Goal: Transaction & Acquisition: Purchase product/service

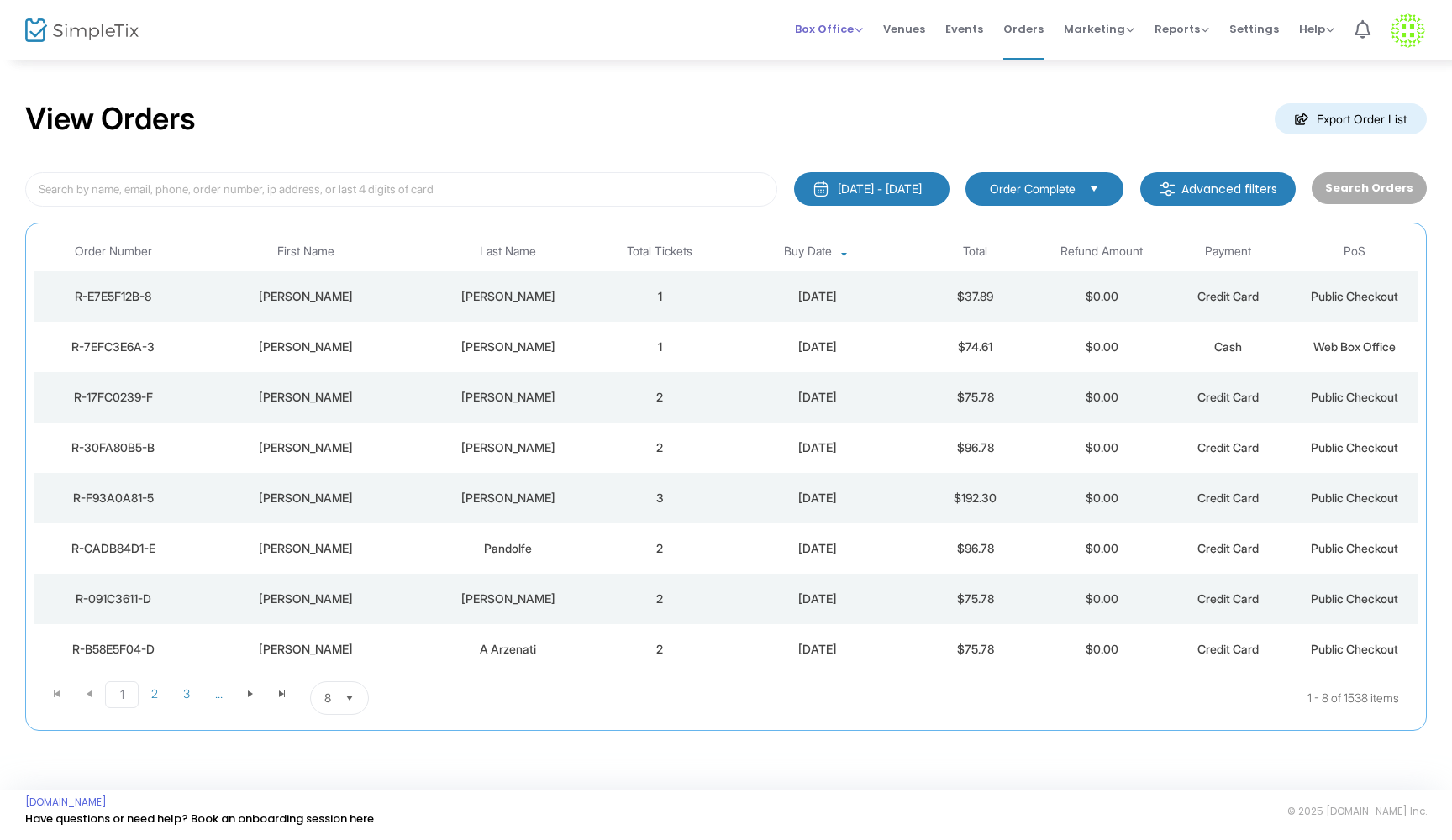
click at [862, 31] on span "Box Office" at bounding box center [828, 28] width 68 height 16
click at [830, 64] on li "Sell Tickets" at bounding box center [855, 56] width 120 height 32
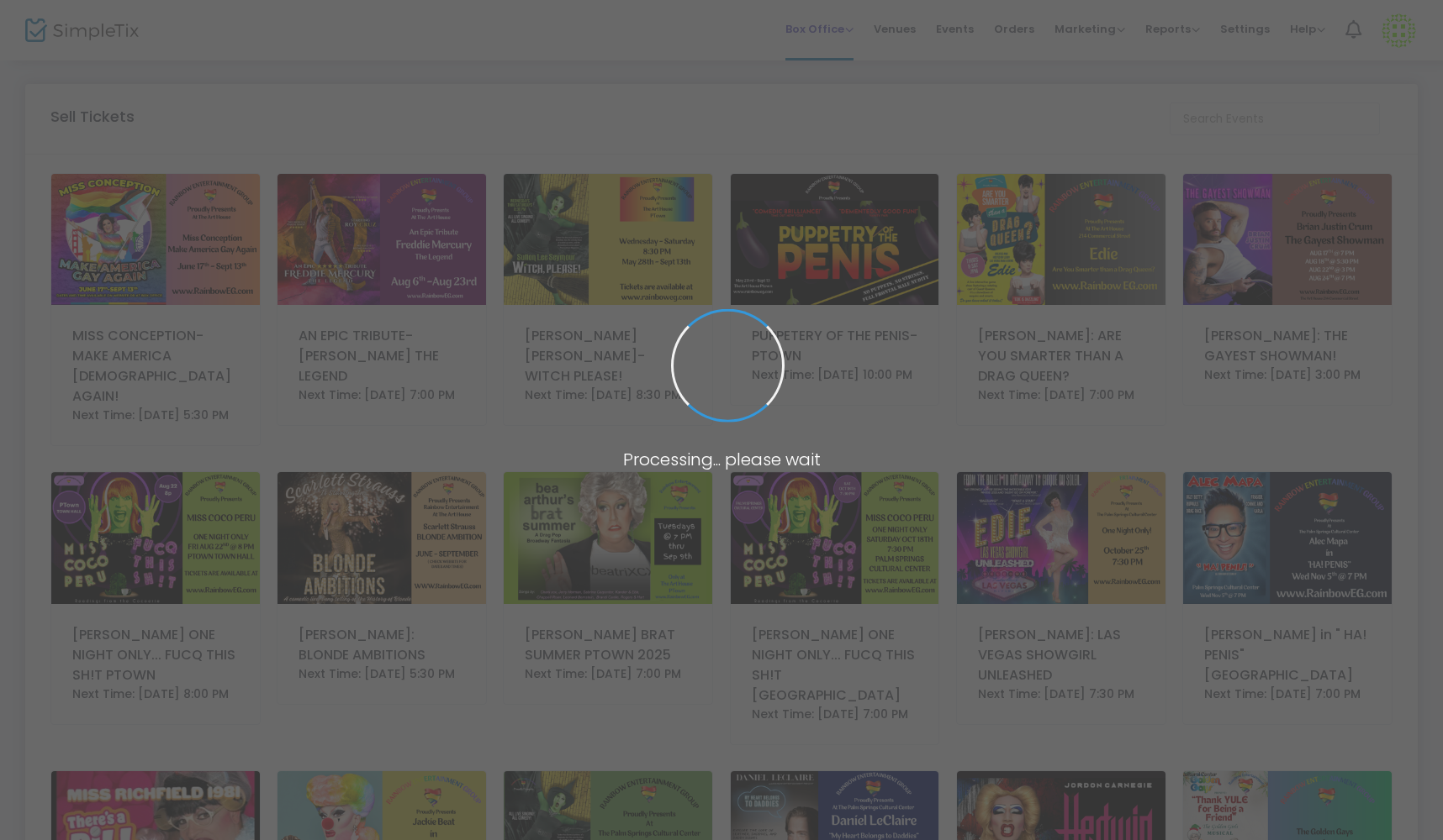
click at [831, 64] on span at bounding box center [722, 420] width 1443 height 840
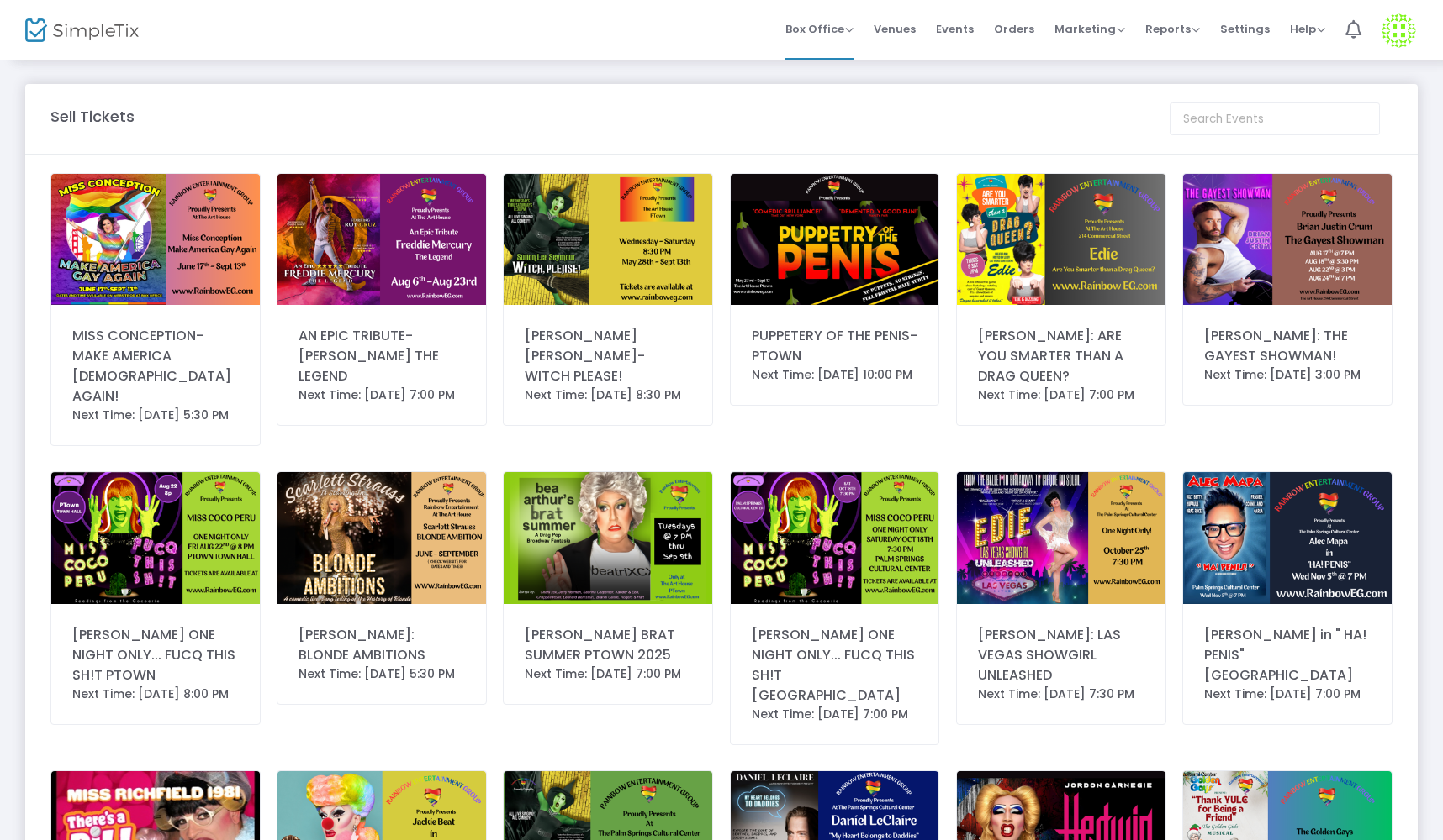
click at [373, 222] on img at bounding box center [381, 239] width 208 height 131
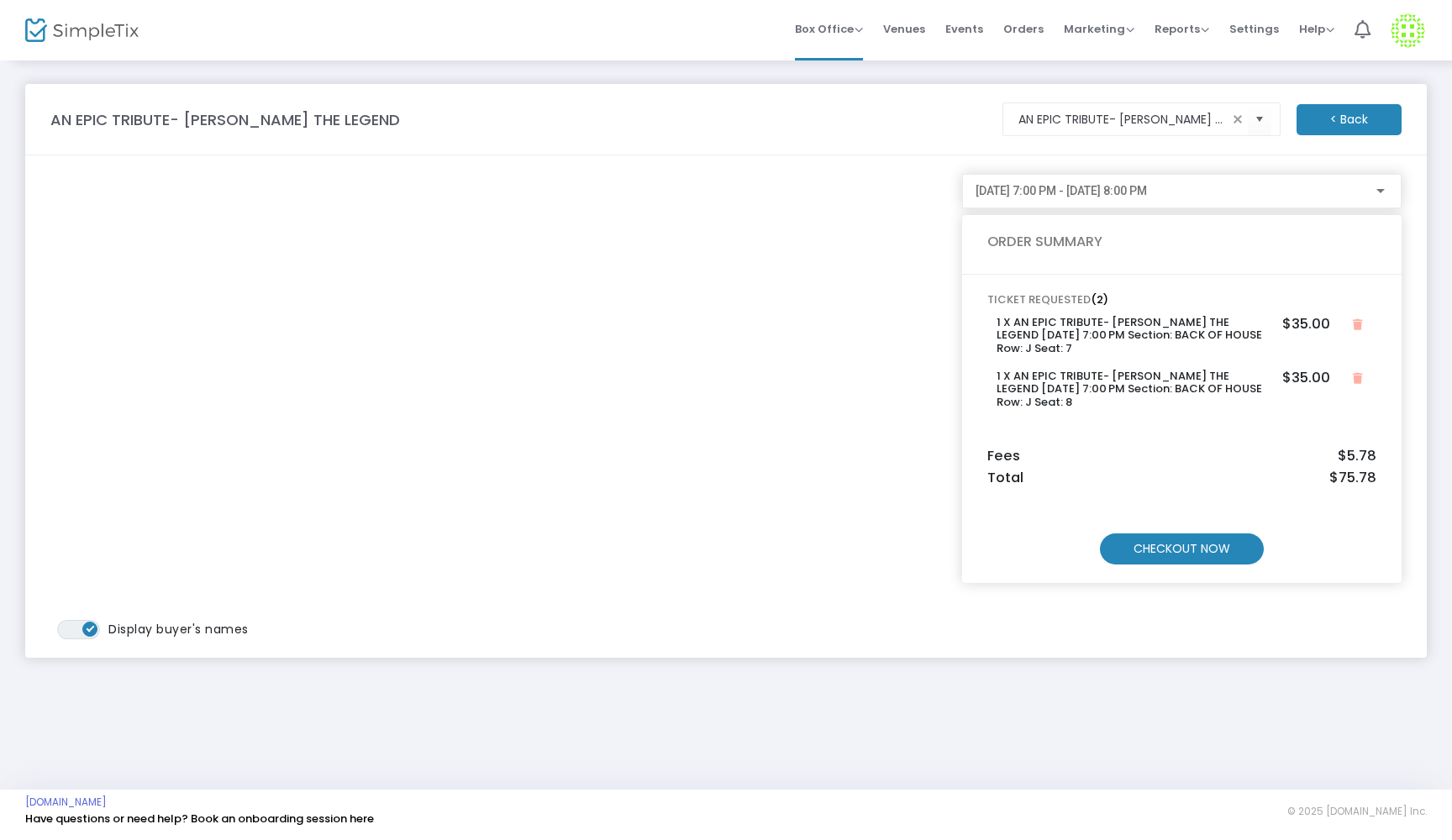
click at [1192, 554] on m-button "CHECKOUT NOW" at bounding box center [1182, 549] width 164 height 31
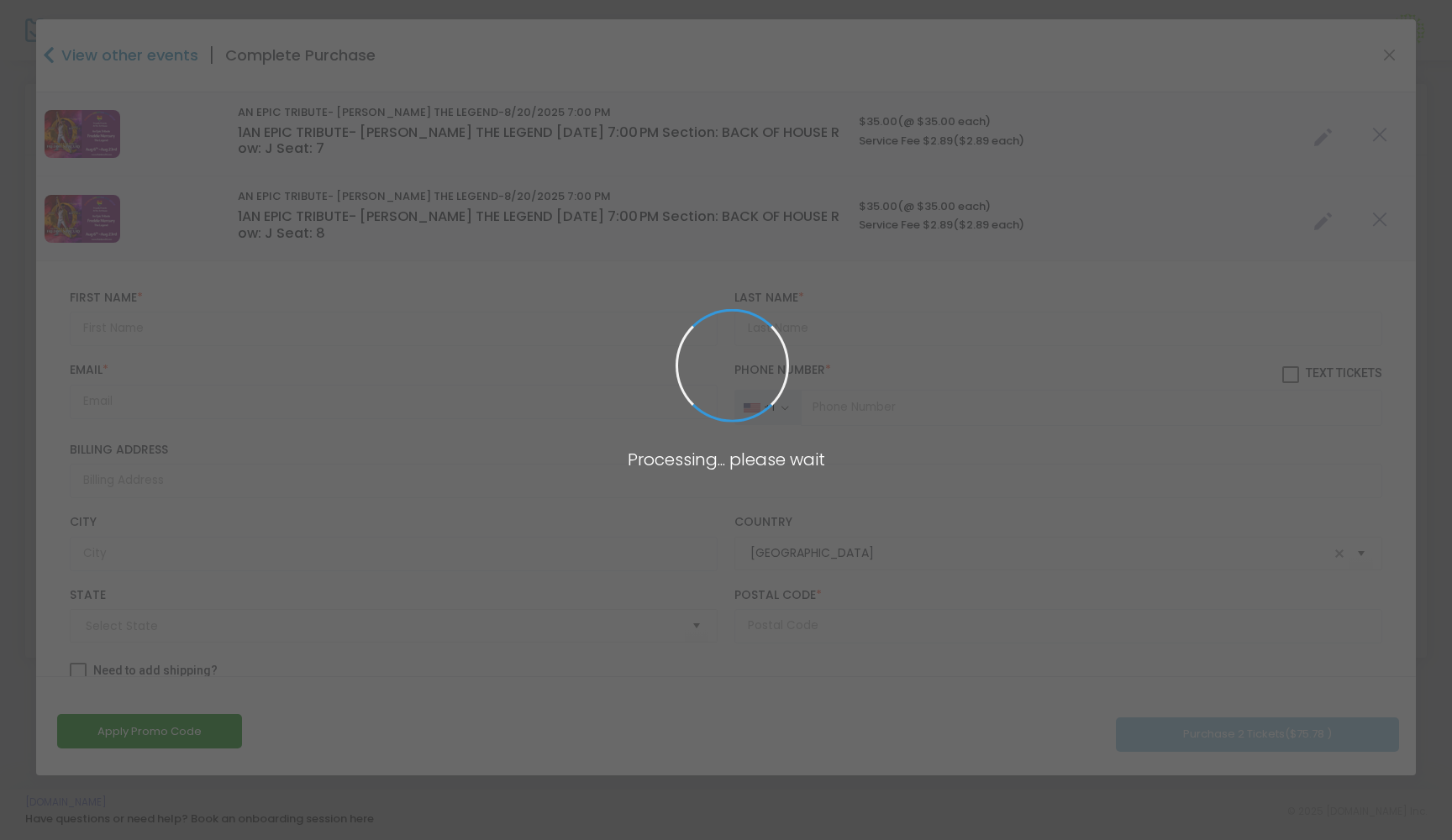
type input "[US_STATE]"
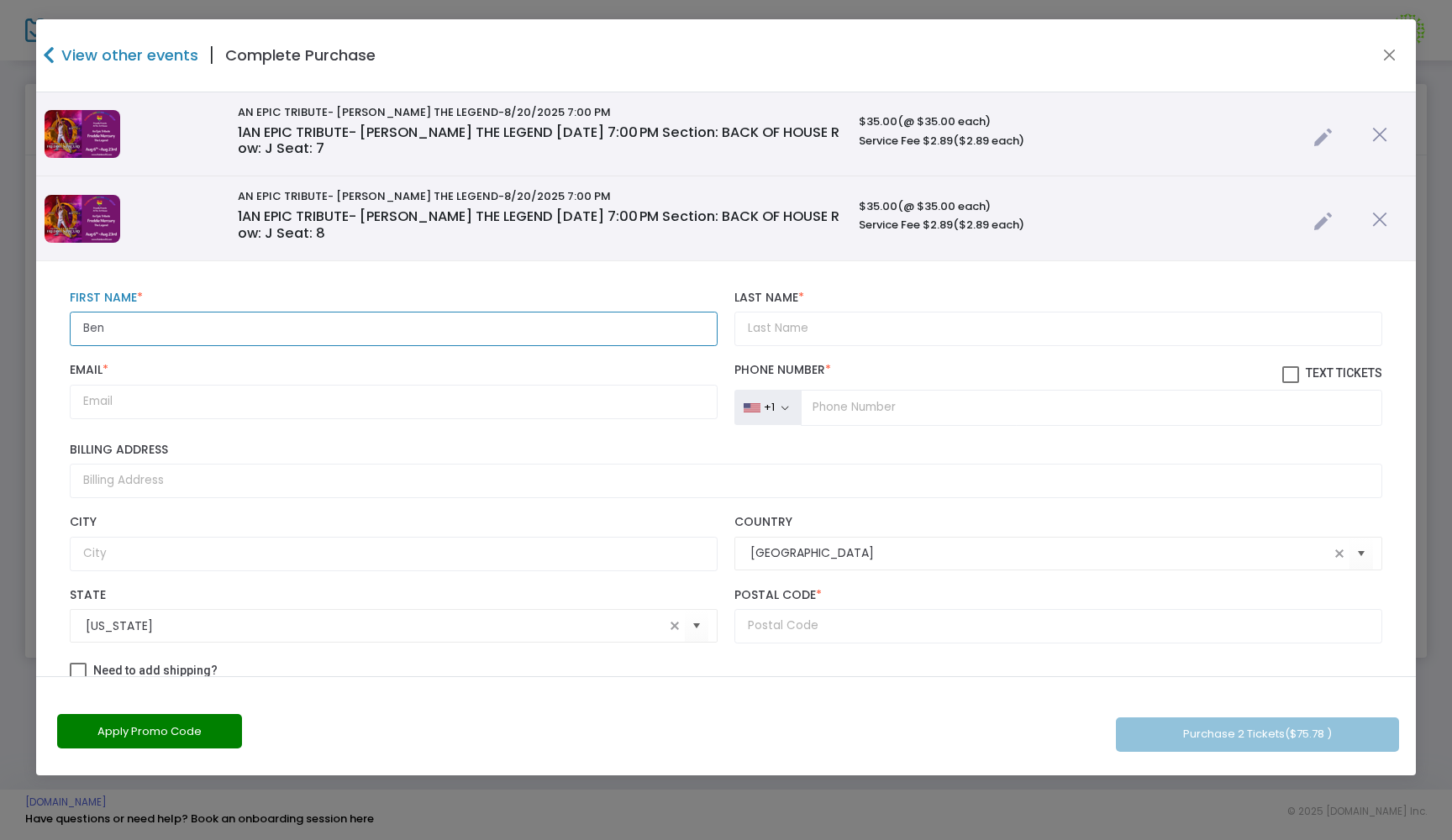
type input "Ben"
type input "chrystak"
type input "b"
type input "[EMAIL_ADDRESS][DOMAIN_NAME]"
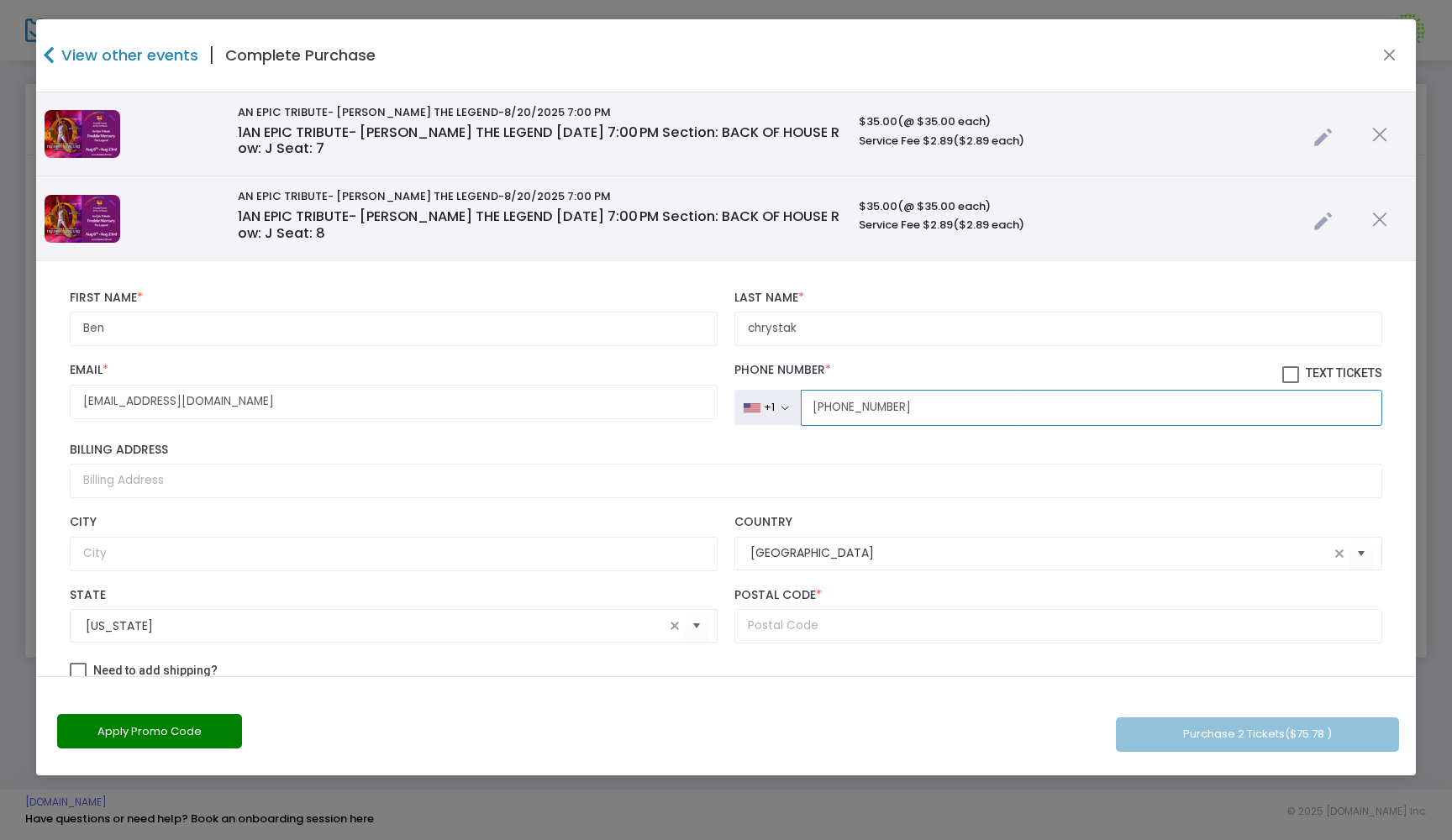
type input "[PHONE_NUMBER]"
click at [1282, 380] on span at bounding box center [1290, 374] width 17 height 17
click at [1290, 383] on input "Text Tickets" at bounding box center [1290, 383] width 1 height 1
checkbox input "true"
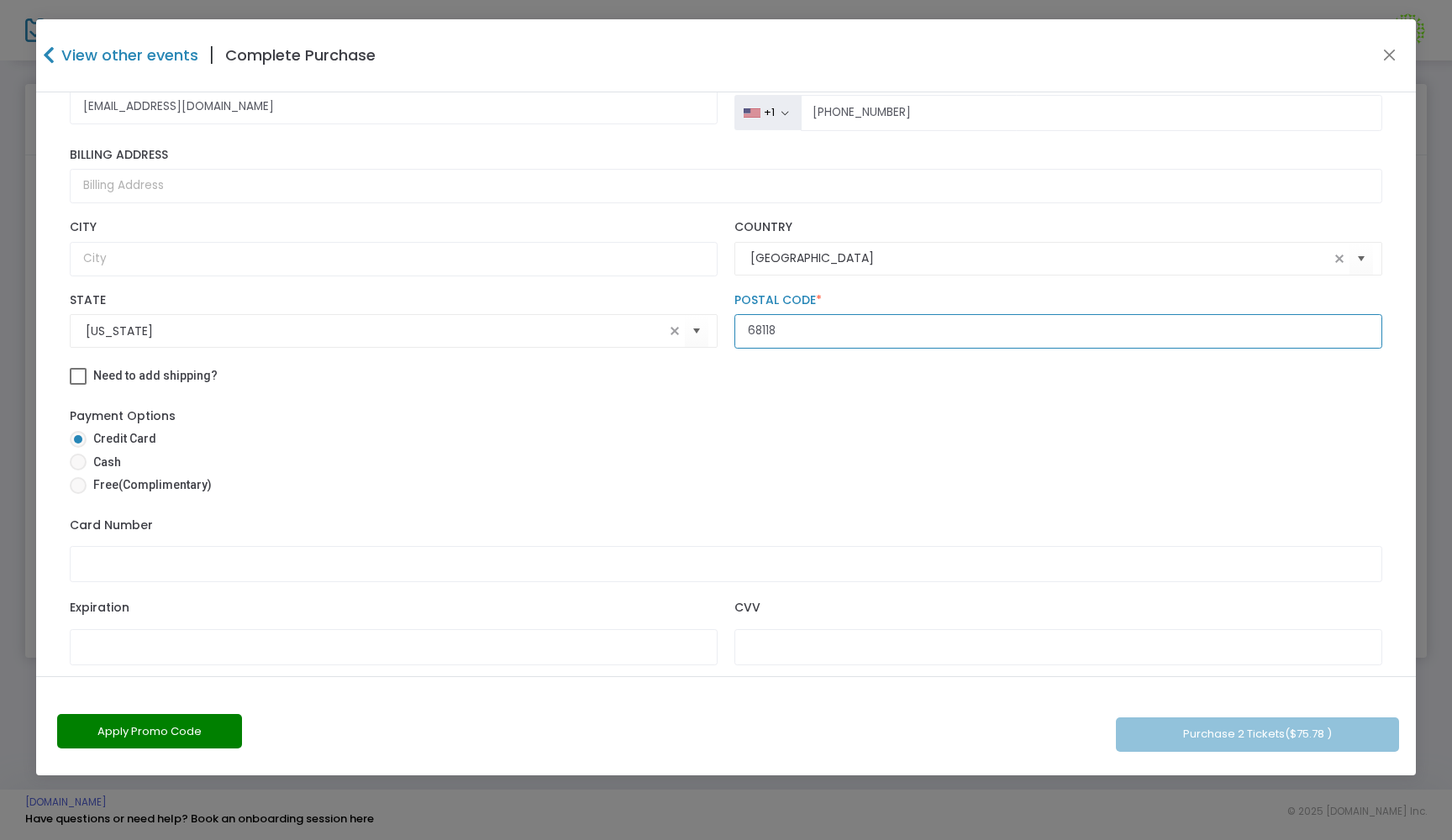
scroll to position [322, 0]
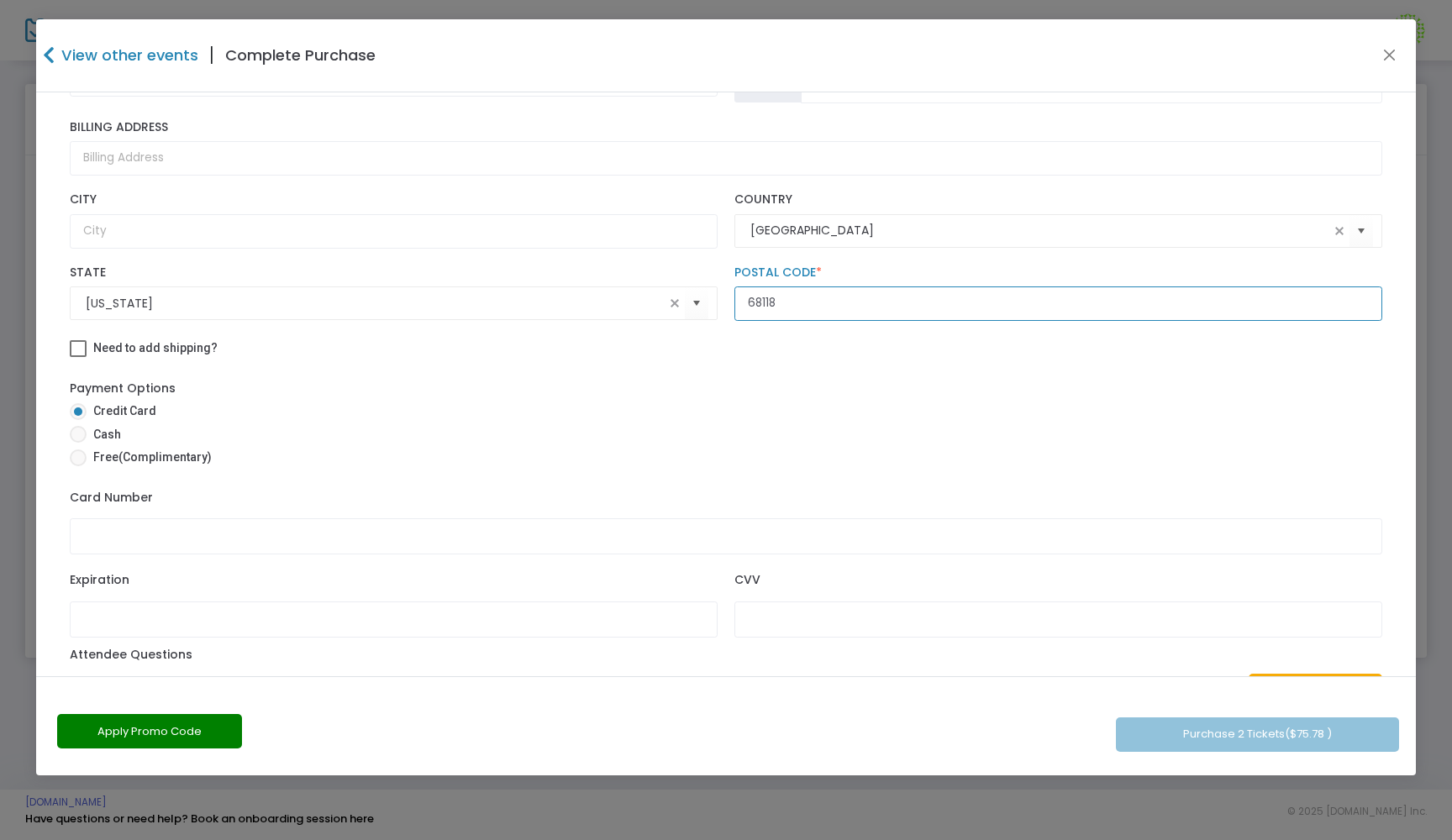
type input "68118"
click at [79, 442] on span at bounding box center [78, 434] width 17 height 17
click at [79, 443] on input "Cash" at bounding box center [78, 443] width 1 height 1
radio input "true"
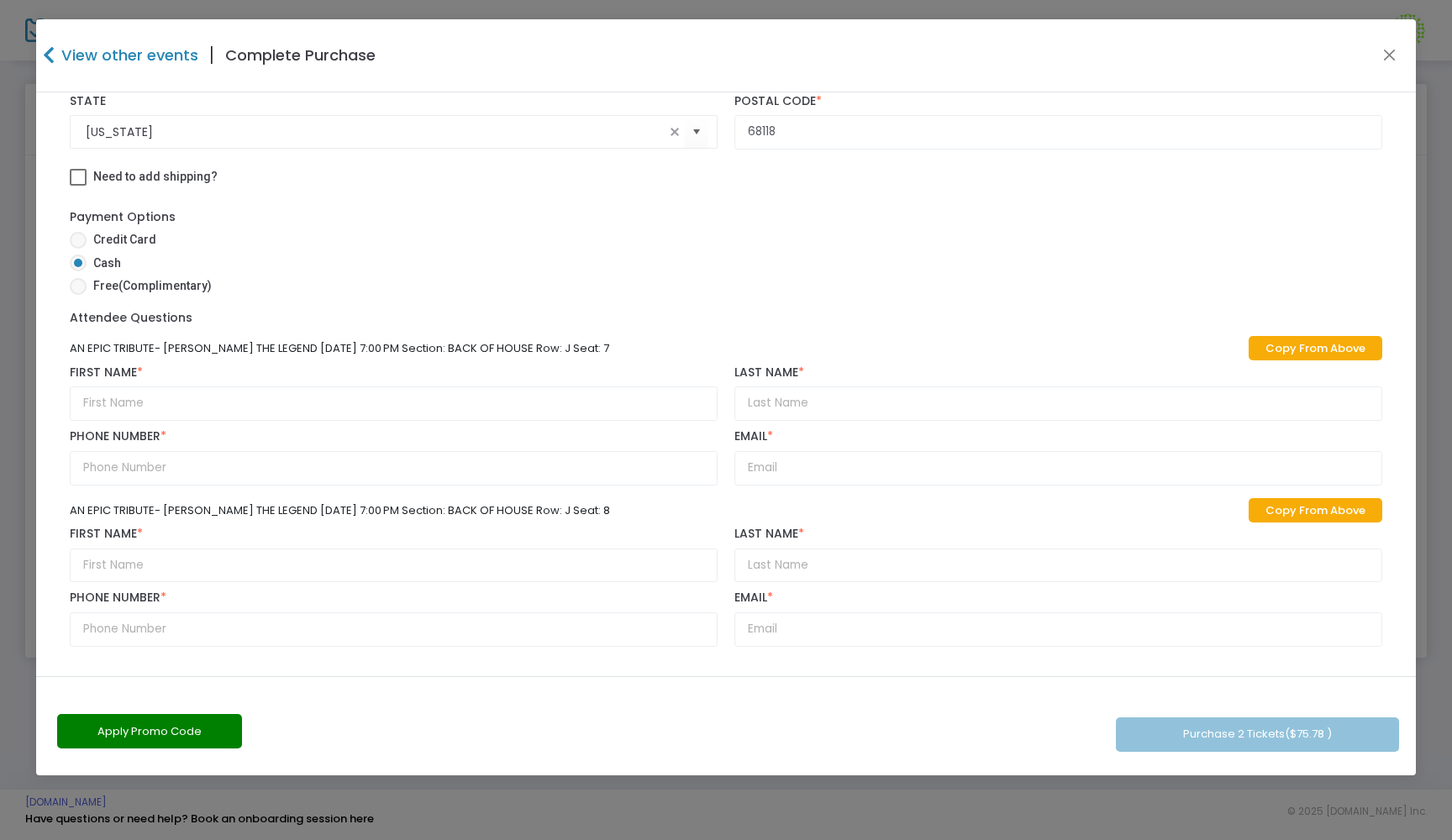
scroll to position [511, 0]
click at [1312, 346] on link "Copy From Above" at bounding box center [1315, 348] width 134 height 25
type input "Ben"
type input "chrystak"
type input "[PHONE_NUMBER]"
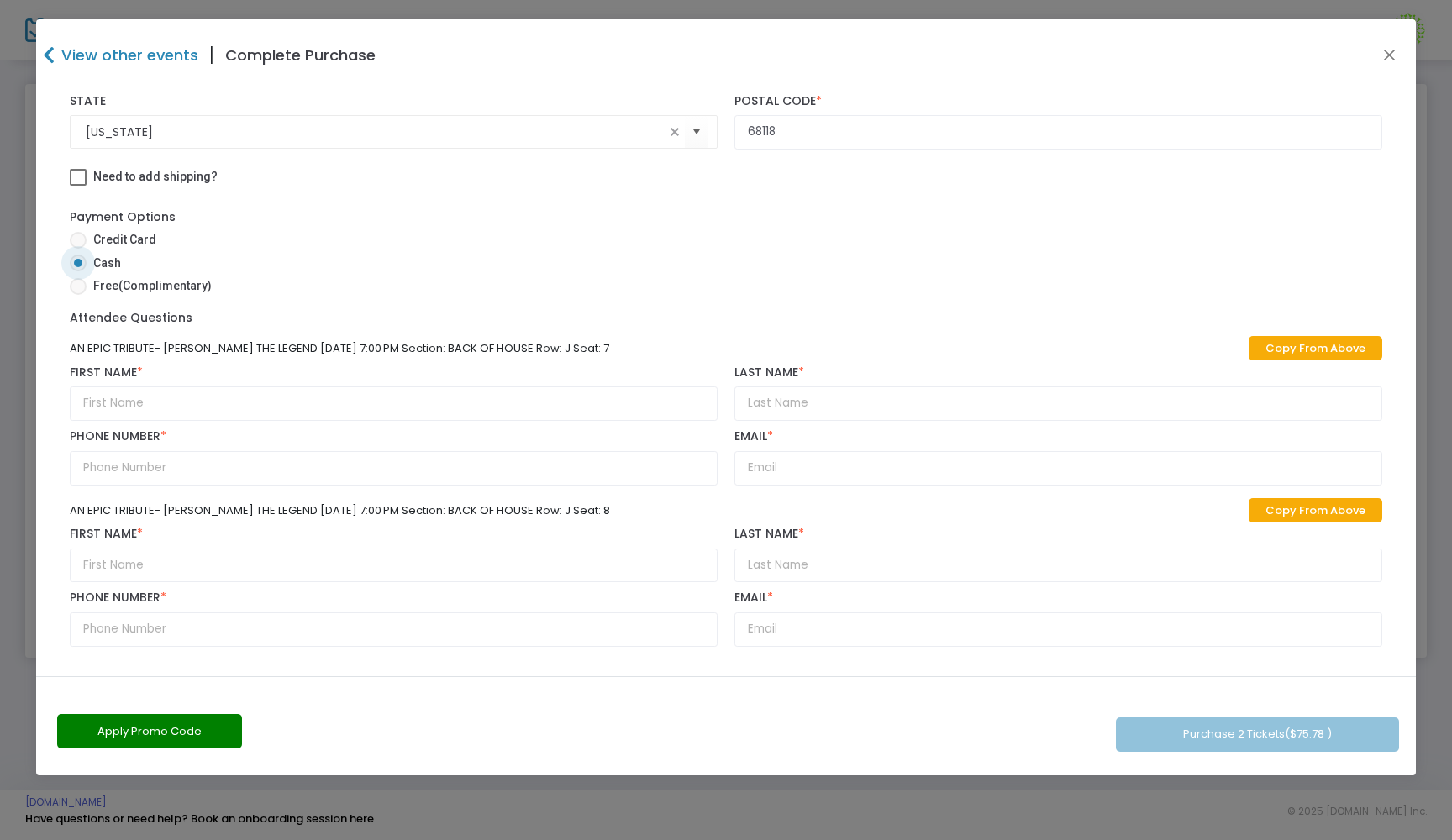
type input "[EMAIL_ADDRESS][DOMAIN_NAME]"
click at [1312, 346] on link "Copy From Above" at bounding box center [1315, 348] width 134 height 25
click at [1288, 508] on link "Copy From Above" at bounding box center [1315, 510] width 134 height 25
type input "Ben"
type input "chrystak"
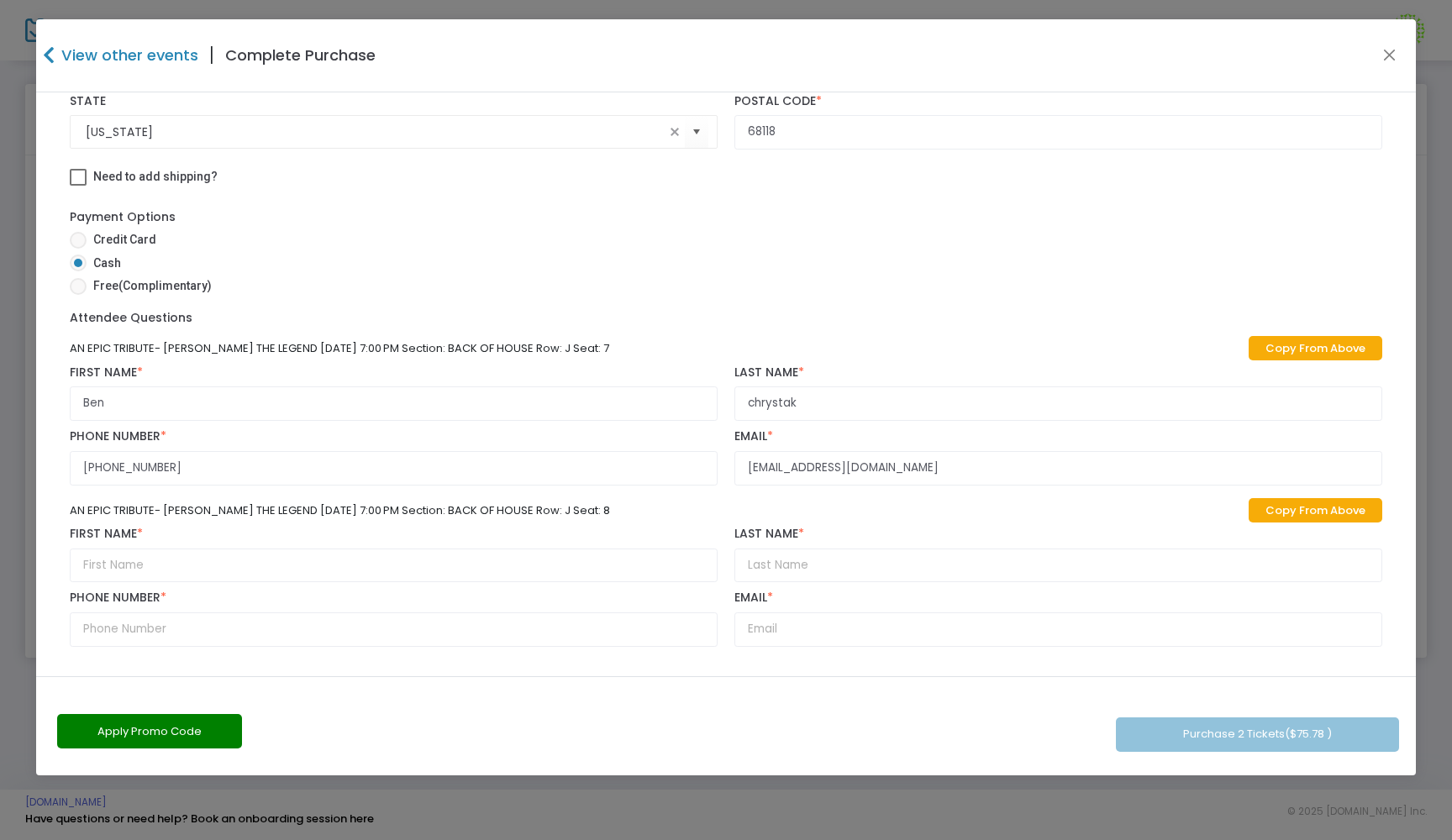
type input "[PHONE_NUMBER]"
type input "[EMAIL_ADDRESS][DOMAIN_NAME]"
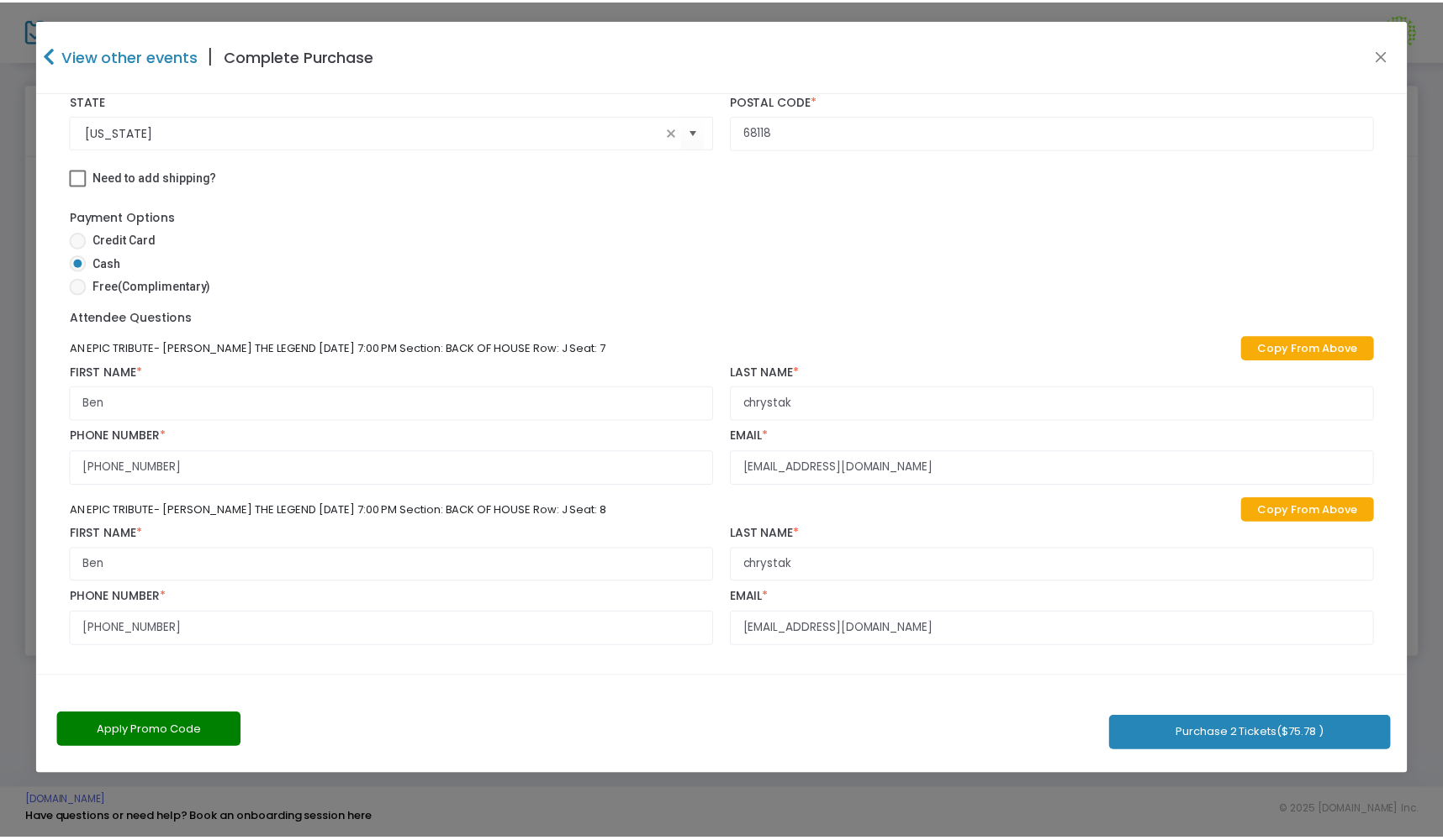
scroll to position [0, 0]
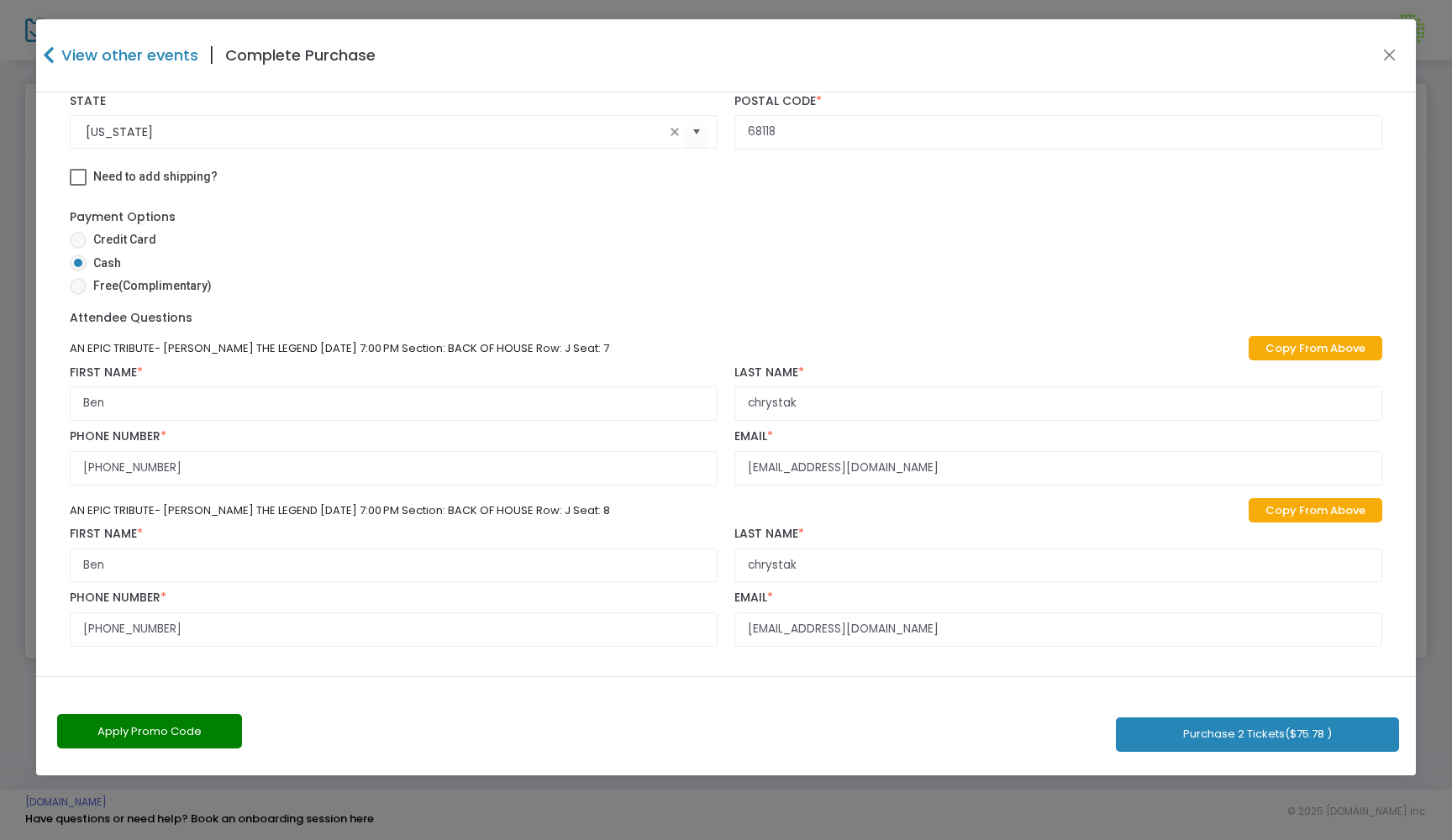
click at [1252, 745] on button "Purchase 2 Tickets ($75.78 )" at bounding box center [1257, 735] width 283 height 34
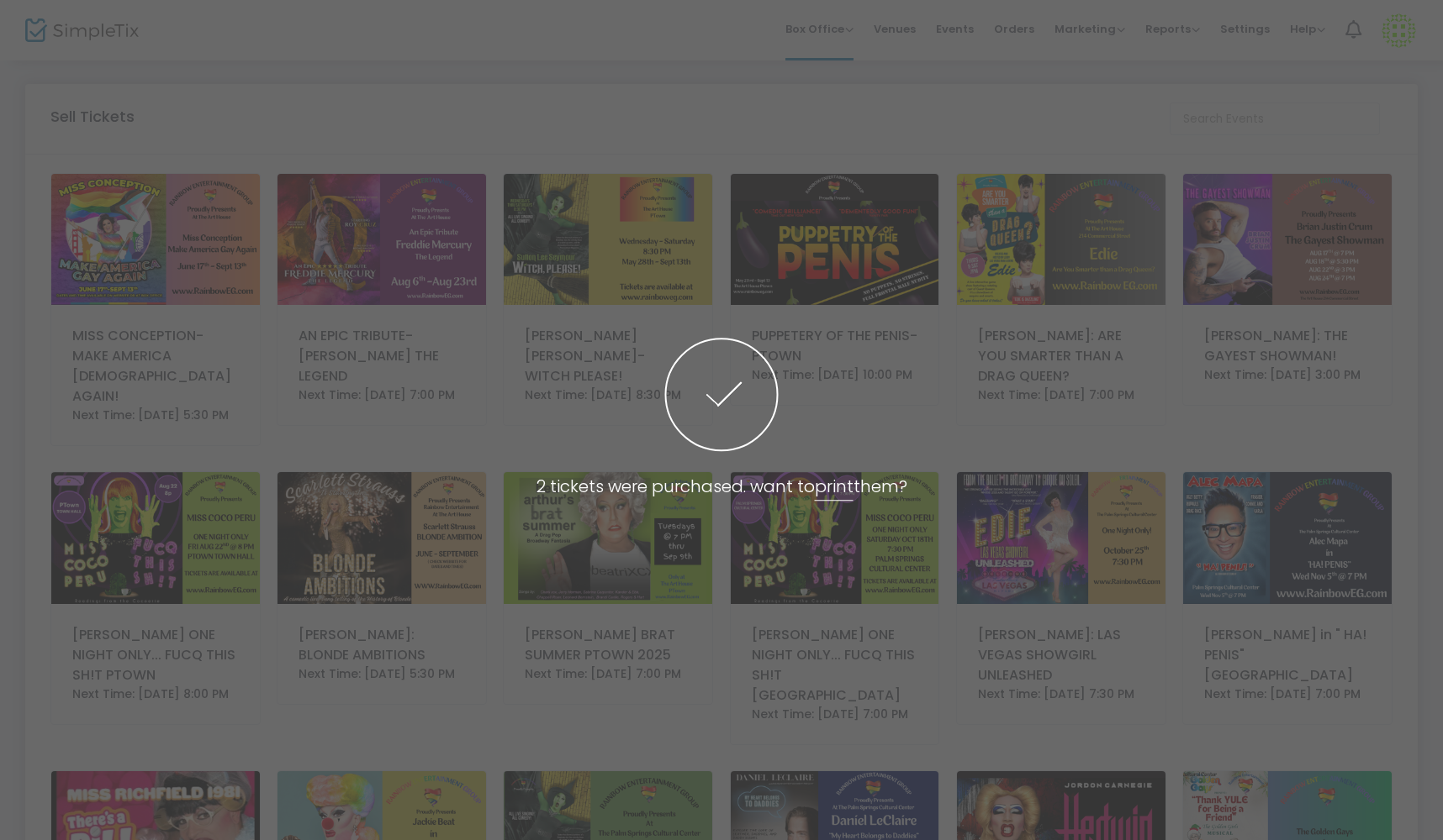
click at [851, 33] on span at bounding box center [722, 420] width 1443 height 840
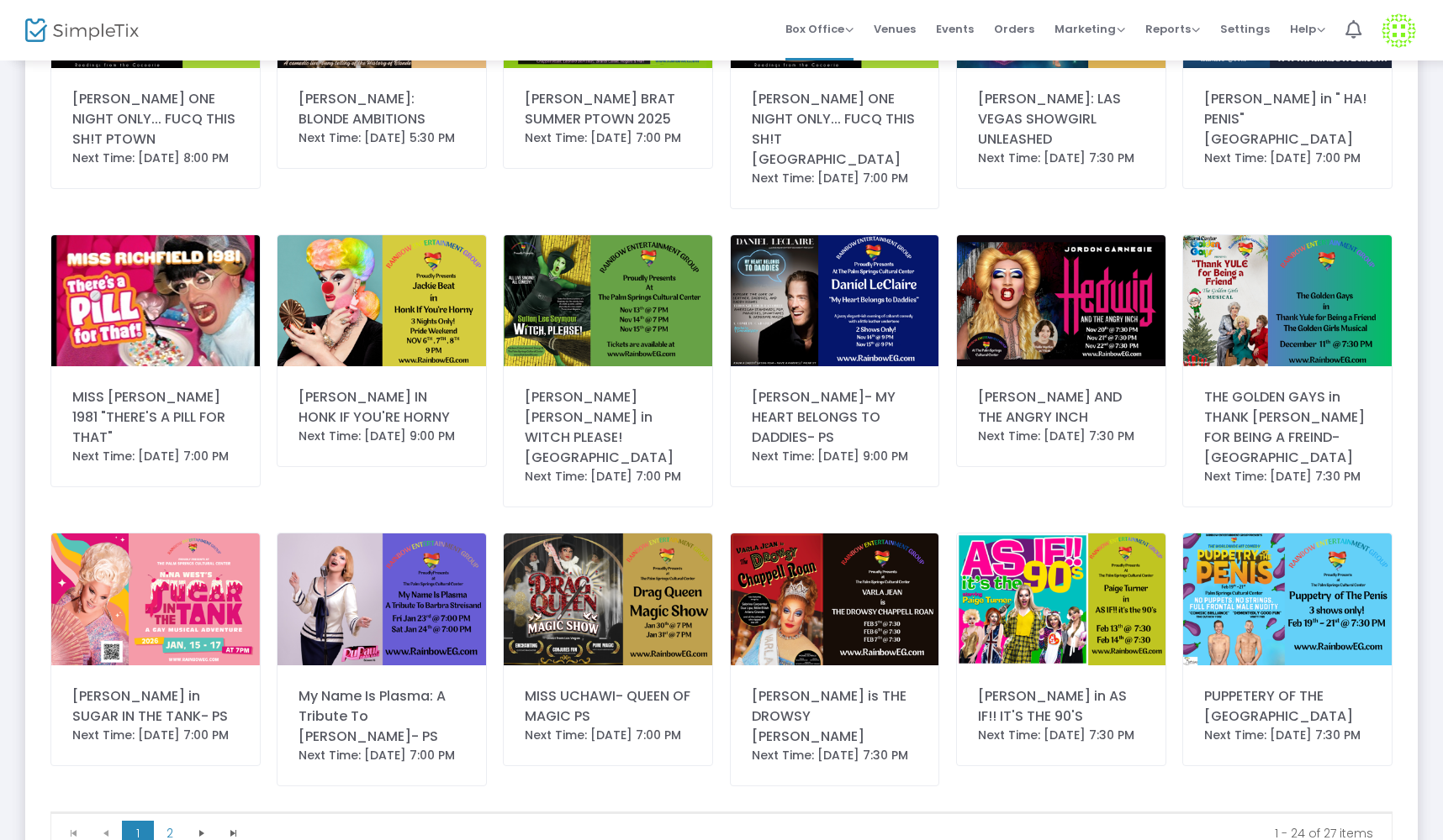
scroll to position [654, 0]
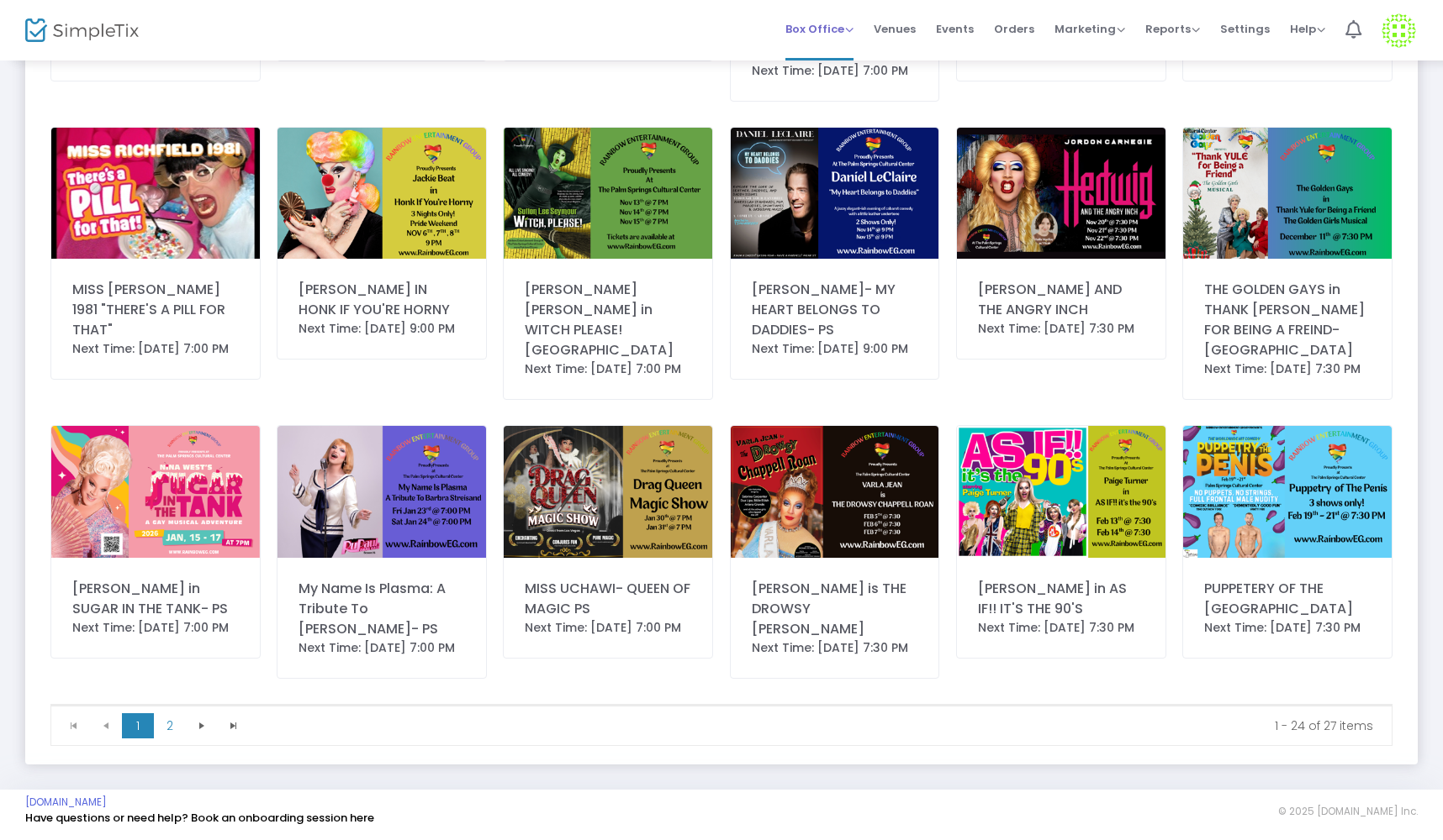
click at [851, 33] on span "Box Office" at bounding box center [819, 28] width 68 height 16
click at [842, 56] on li "Sell Tickets" at bounding box center [845, 56] width 120 height 32
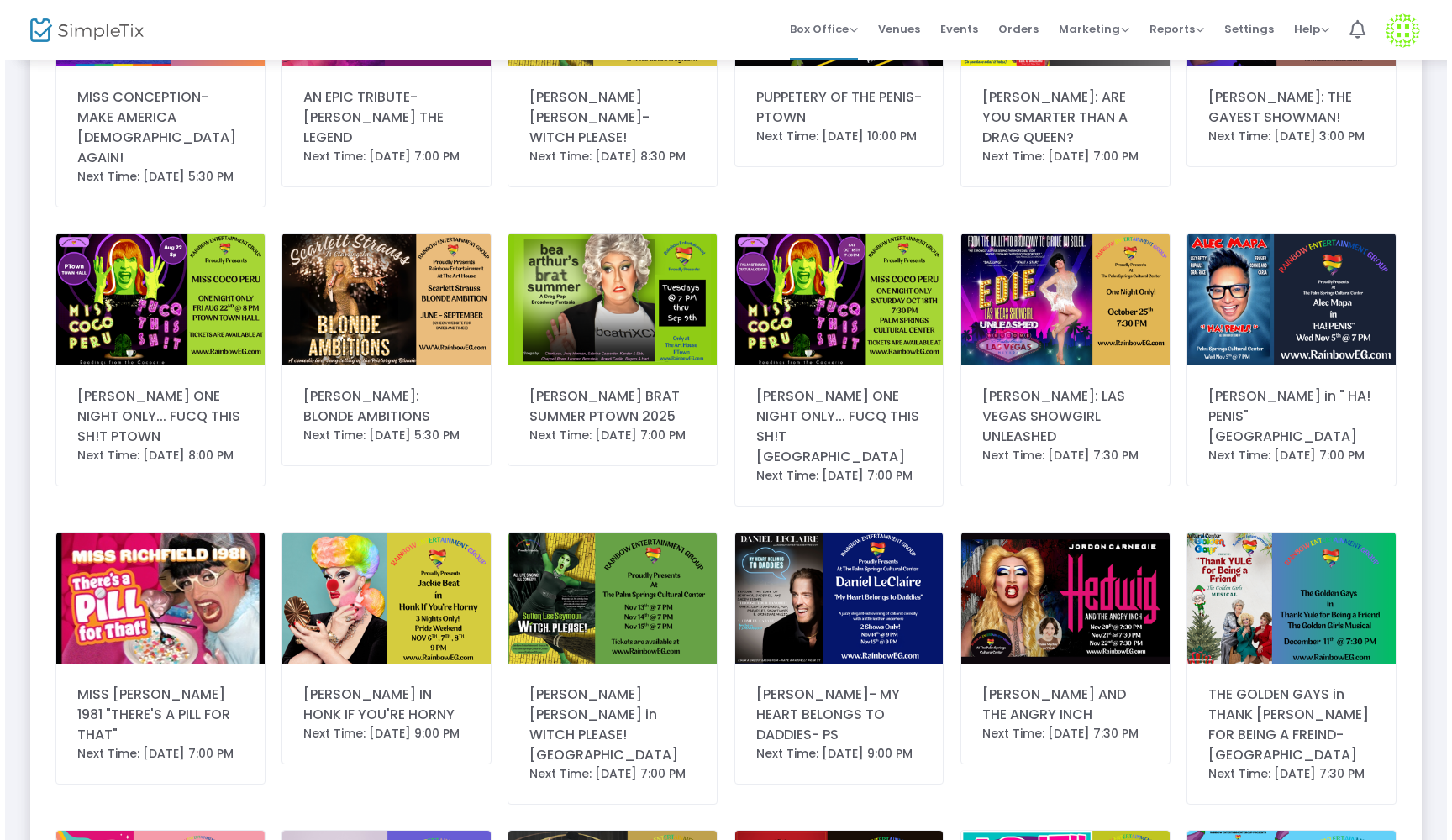
scroll to position [0, 0]
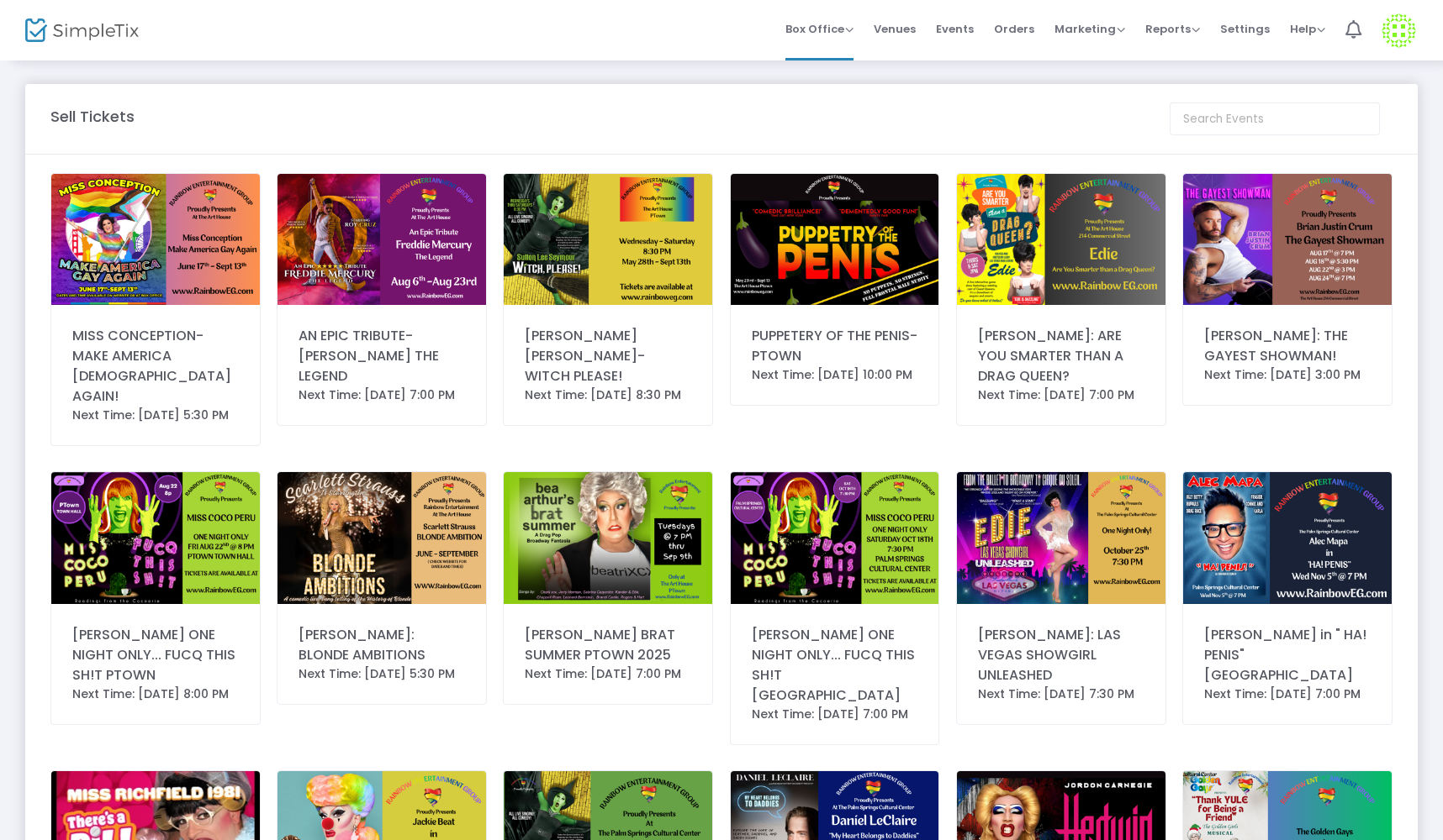
click at [603, 239] on img at bounding box center [607, 239] width 208 height 131
